Goal: Navigation & Orientation: Find specific page/section

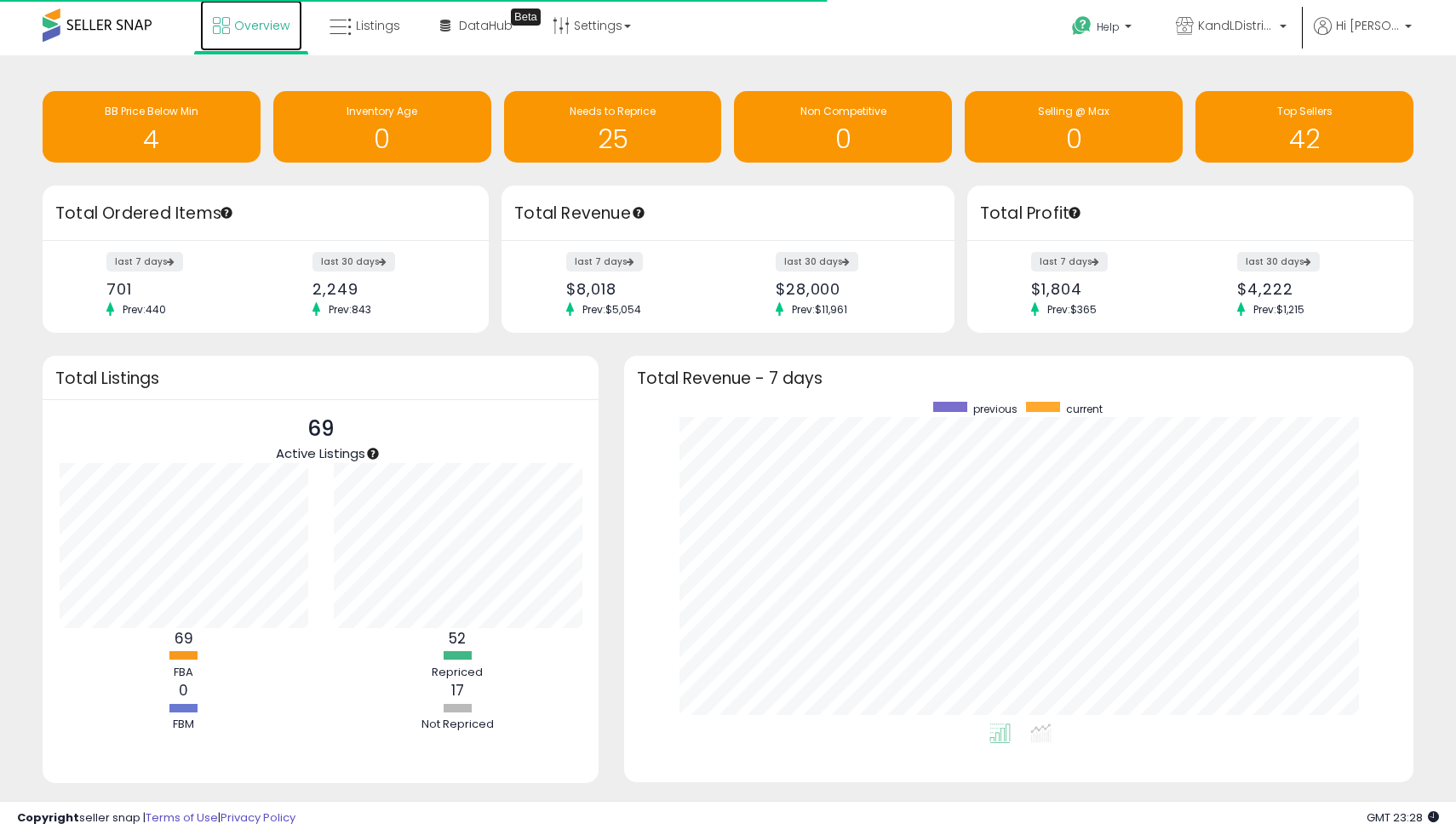
scroll to position [322, 755]
click at [247, 43] on link "Overview" at bounding box center [251, 25] width 102 height 51
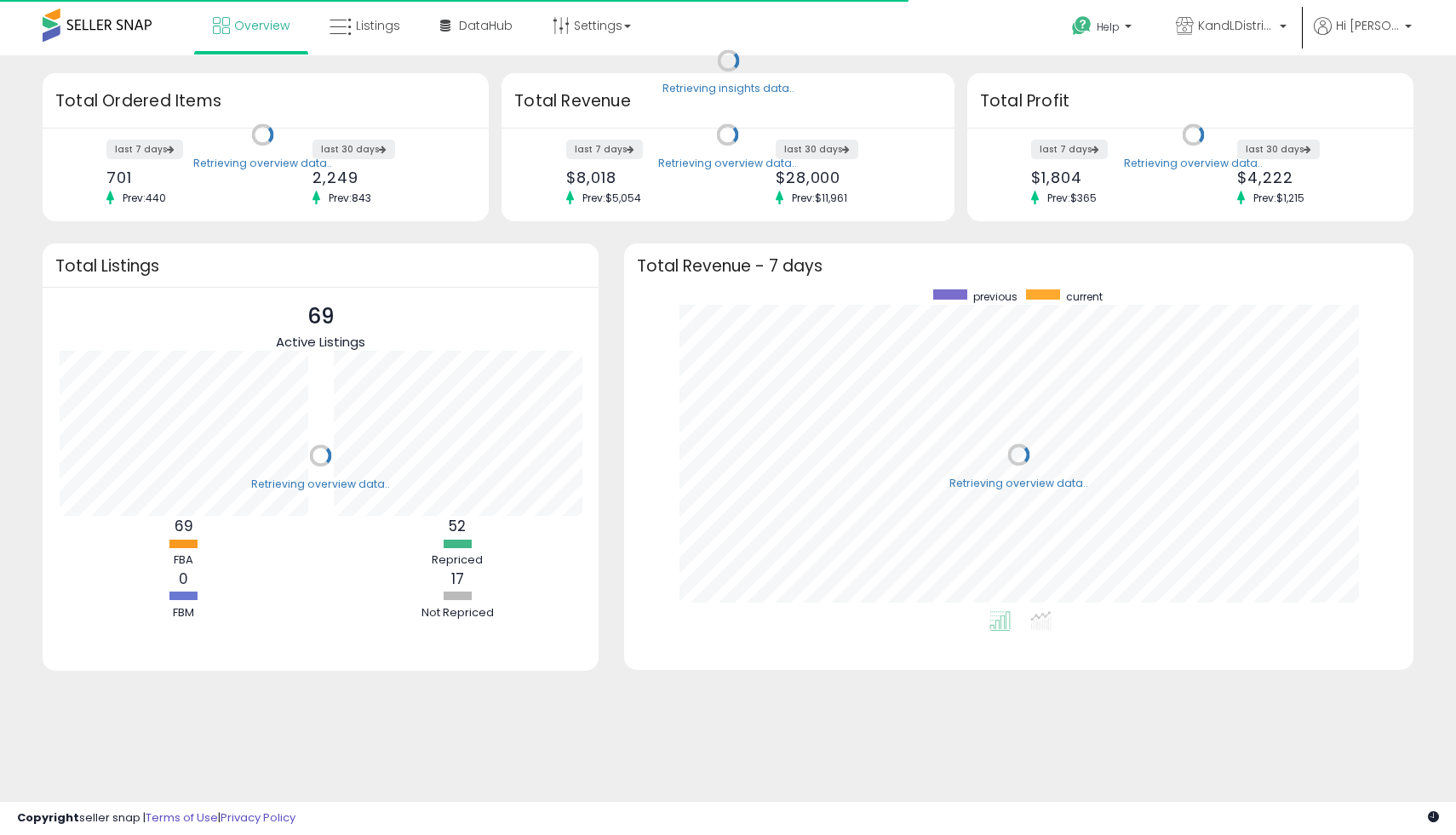
scroll to position [322, 755]
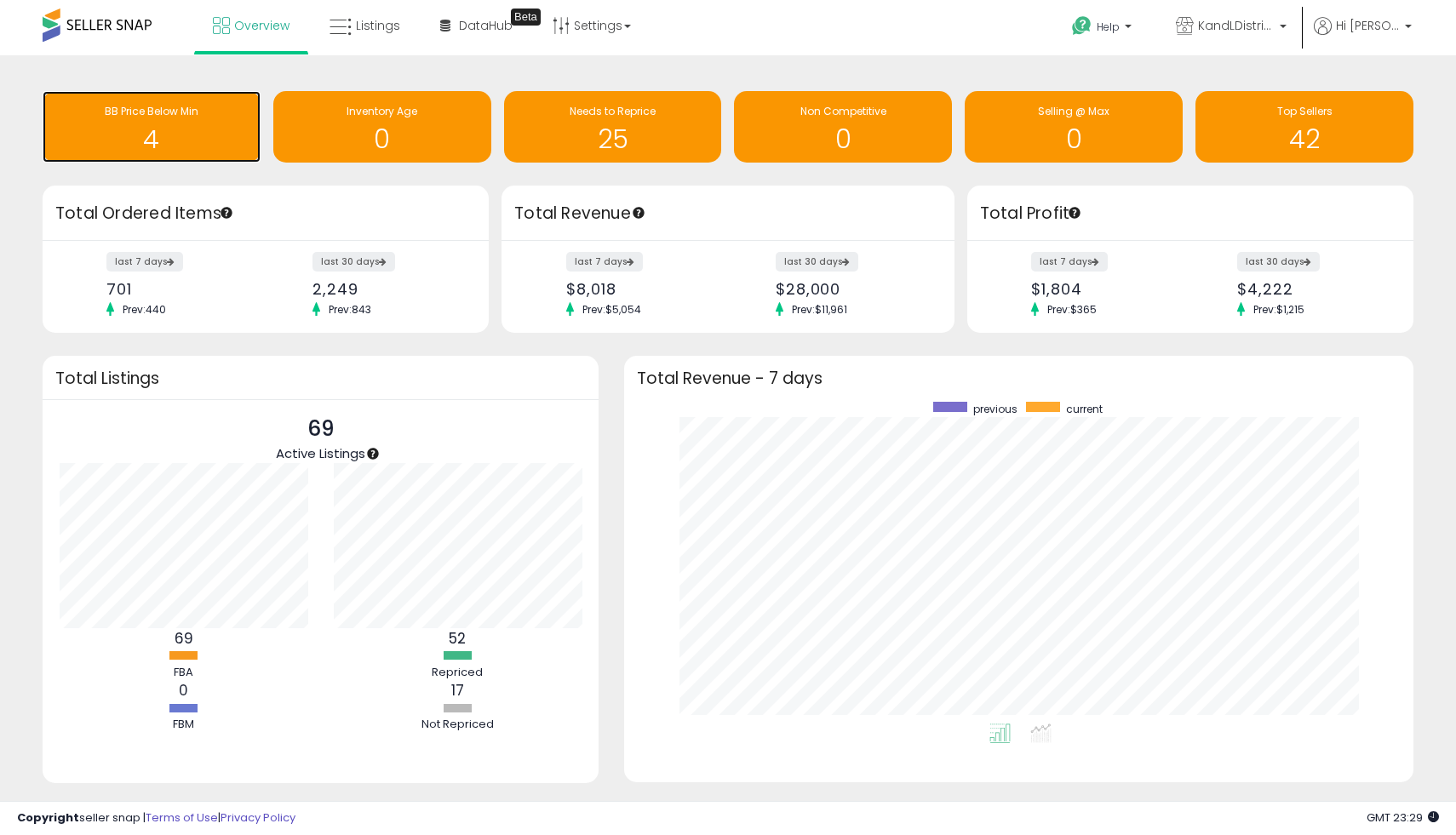
click at [186, 151] on h1 "4" at bounding box center [152, 139] width 201 height 28
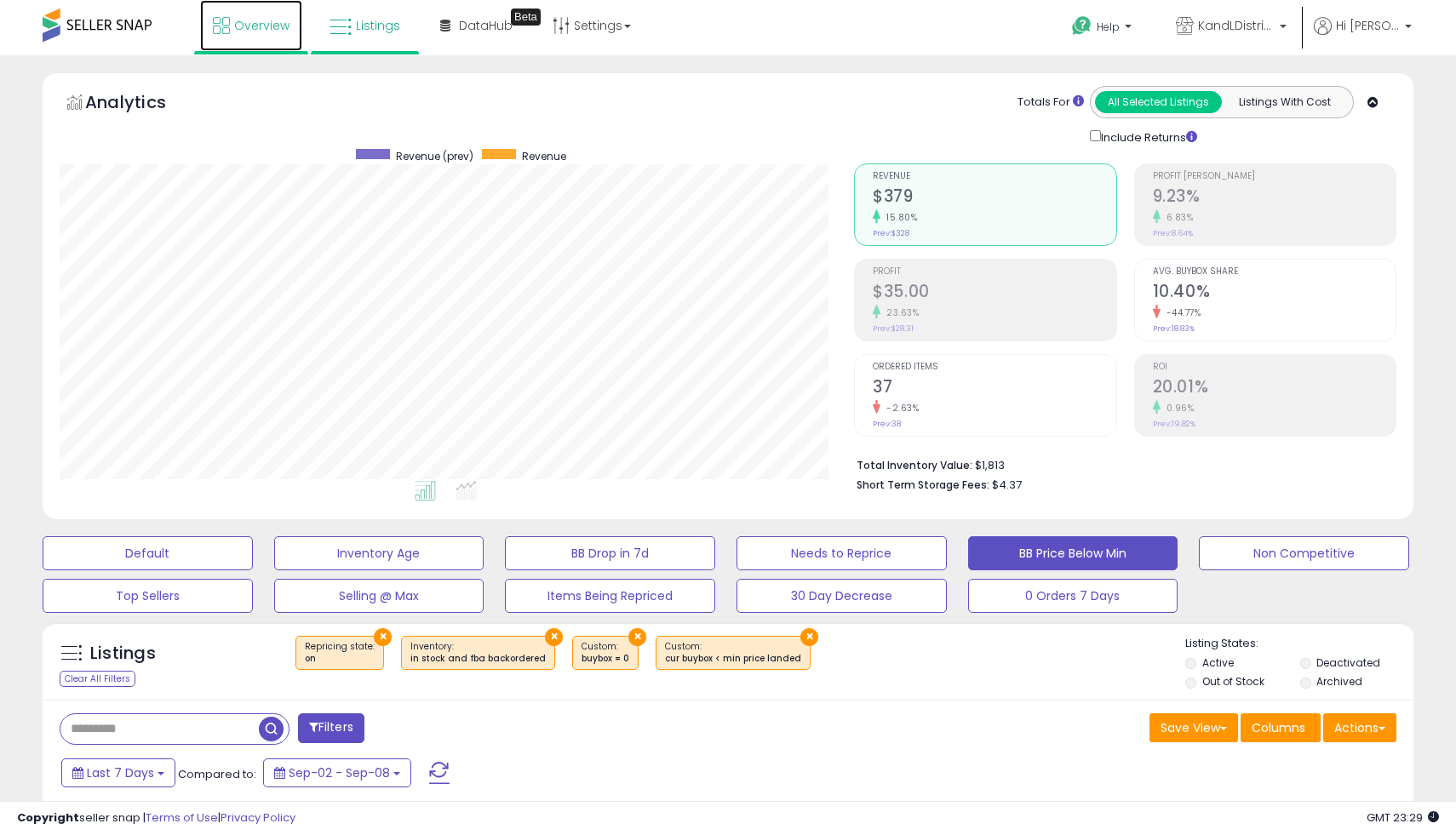
click at [257, 38] on link "Overview" at bounding box center [251, 25] width 102 height 51
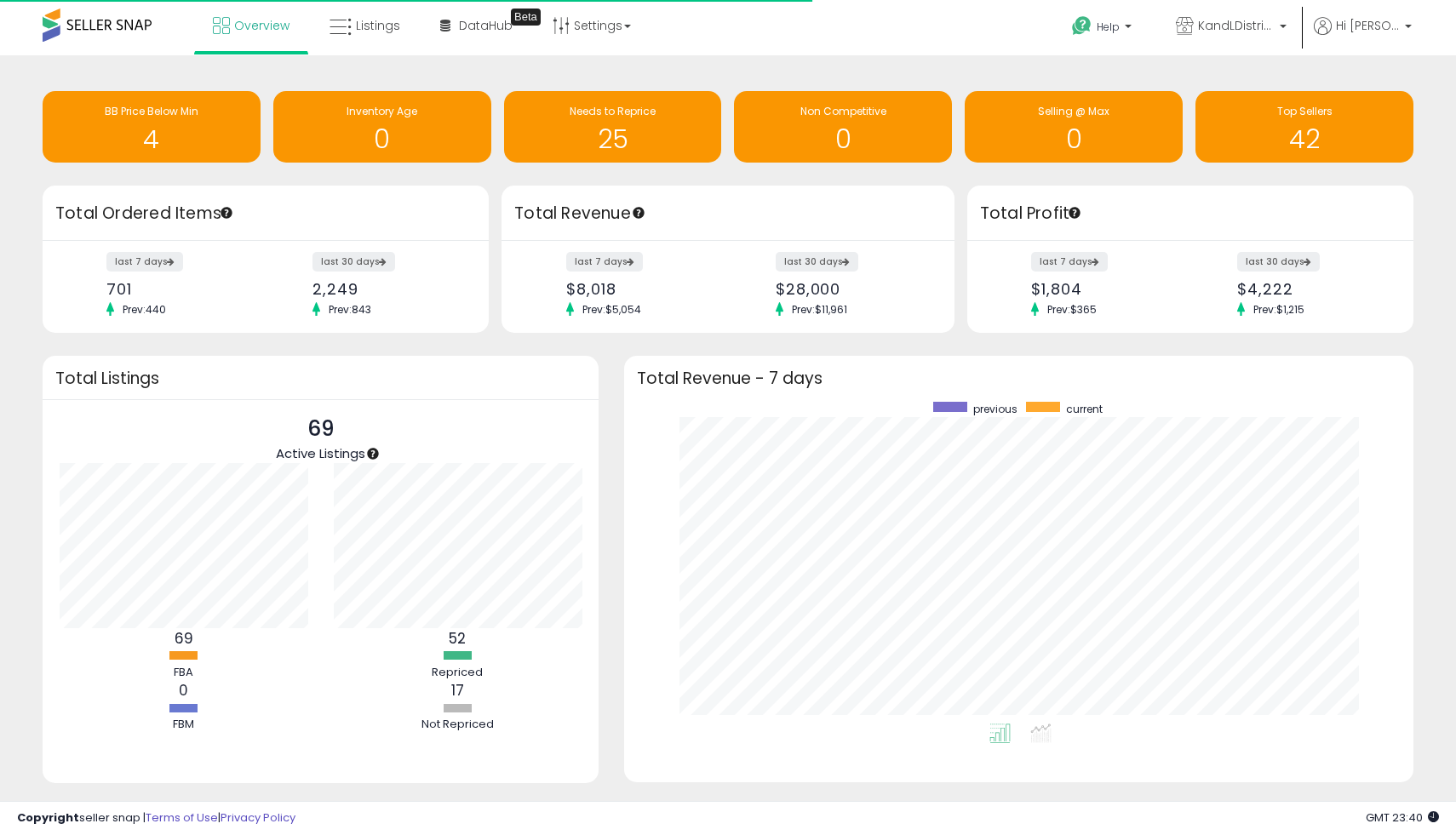
scroll to position [322, 755]
